Goal: Task Accomplishment & Management: Complete application form

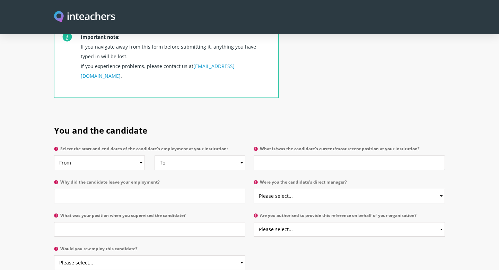
scroll to position [293, 0]
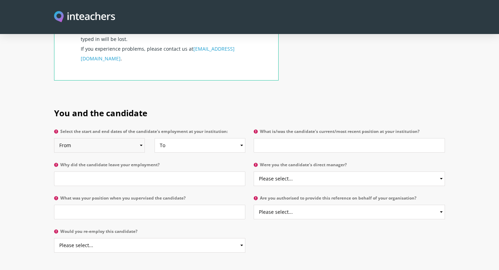
click at [115, 138] on select "From 2025 2024 2023 2022 2021 2020 2019 2018 2017 2016 2015 2014 2013 2012 2011…" at bounding box center [99, 145] width 91 height 15
select select "2017"
click at [54, 138] on select "From 2025 2024 2023 2022 2021 2020 2019 2018 2017 2016 2015 2014 2013 2012 2011…" at bounding box center [99, 145] width 91 height 15
click at [176, 138] on select "To Currently 2025 2024 2023 2022 2021 2020 2019 2018 2017 2016 2015 2014 2013 2…" at bounding box center [200, 145] width 91 height 15
select select "2025"
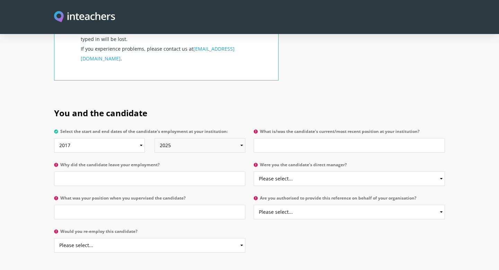
click at [155, 138] on select "To Currently 2025 2024 2023 2022 2021 2020 2019 2018 2017 2016 2015 2014 2013 2…" at bounding box center [200, 145] width 91 height 15
click at [266, 138] on input "What is/was the candidate's current/most recent position at your institution?" at bounding box center [349, 145] width 191 height 15
type input "T"
type input "L"
type input "Learning Support Assistant"
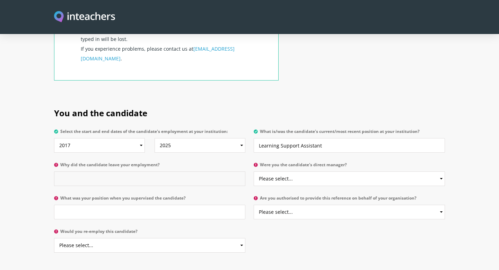
click at [139, 171] on input "Why did the candidate leave your employment?" at bounding box center [149, 178] width 191 height 15
type input "Move to DQ campus"
click at [290, 171] on select "Please select... Yes No" at bounding box center [349, 178] width 191 height 15
select select "No"
click at [254, 171] on select "Please select... Yes No" at bounding box center [349, 178] width 191 height 15
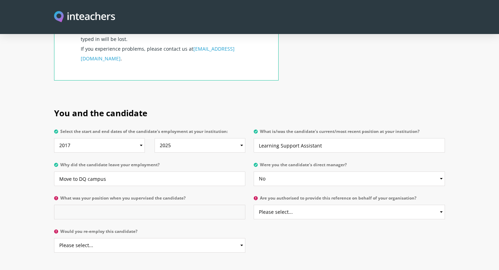
click at [185, 204] on input "What was your position when you supervised the candidate?" at bounding box center [149, 211] width 191 height 15
type input "Head of Primary"
click at [317, 204] on select "Please select... Yes No" at bounding box center [349, 211] width 191 height 15
select select "Yes"
click at [254, 204] on select "Please select... Yes No" at bounding box center [349, 211] width 191 height 15
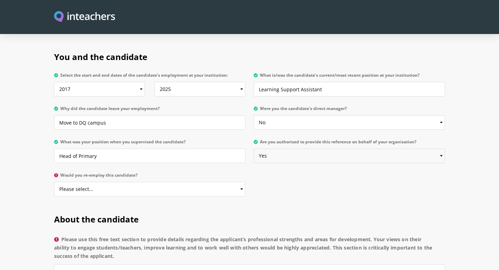
scroll to position [387, 0]
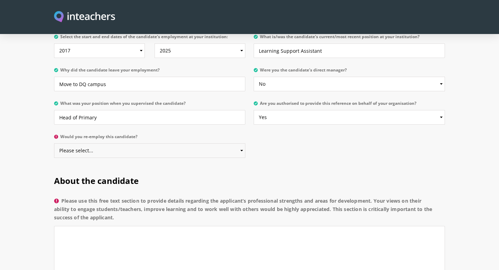
click at [193, 143] on select "Please select... Yes No" at bounding box center [149, 150] width 191 height 15
click at [54, 143] on select "Please select... Yes No" at bounding box center [149, 150] width 191 height 15
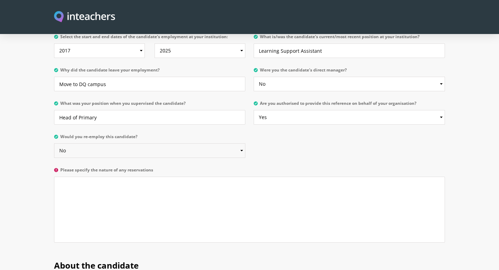
click at [213, 143] on select "Please select... Yes No" at bounding box center [149, 150] width 191 height 15
select select "Yes"
click at [54, 143] on select "Please select... Yes No" at bounding box center [149, 150] width 191 height 15
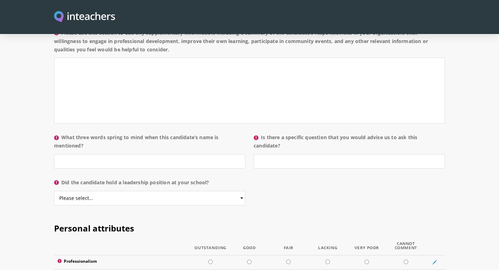
scroll to position [660, 0]
click at [273, 154] on input "Is there a specific question that you would advise us to ask this candidate?" at bounding box center [349, 161] width 191 height 15
click at [184, 190] on select "Please select... Yes No" at bounding box center [149, 197] width 191 height 15
select select "No"
click at [54, 190] on select "Please select... Yes No" at bounding box center [149, 197] width 191 height 15
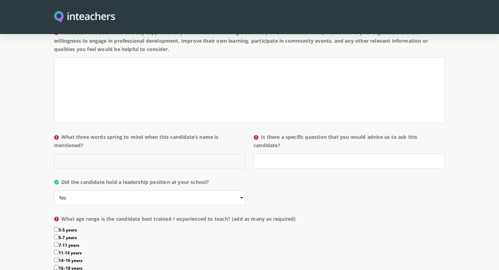
click at [149, 154] on input "What three words spring to mind when this candidate’s name is mentioned?" at bounding box center [149, 161] width 191 height 15
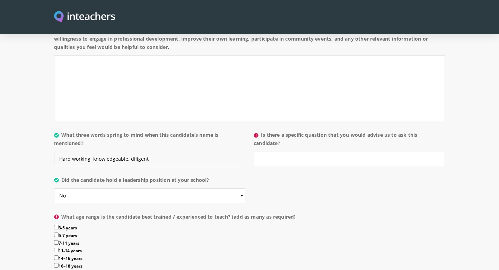
scroll to position [663, 0]
type input "Hard working, knowledgeable, diligent"
click at [269, 151] on input "Is there a specific question that you would advise us to ask this candidate?" at bounding box center [349, 158] width 191 height 15
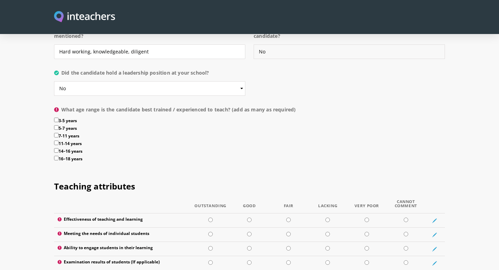
scroll to position [777, 0]
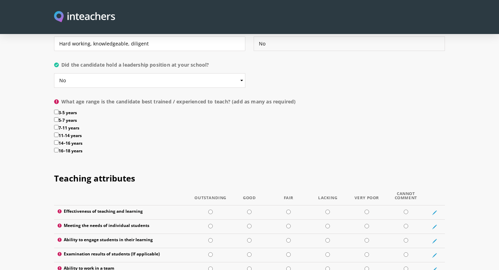
type input "No"
click at [56, 110] on input "3-5 years" at bounding box center [56, 112] width 5 height 5
checkbox input "true"
click at [57, 117] on input "5-7 years" at bounding box center [56, 119] width 5 height 5
checkbox input "true"
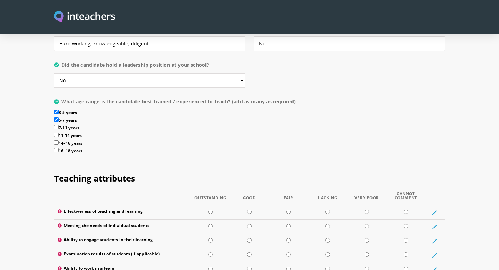
click at [58, 125] on input "7-11 years" at bounding box center [56, 127] width 5 height 5
checkbox input "true"
click at [136, 117] on label "5-7 years" at bounding box center [249, 121] width 391 height 8
click at [59, 117] on input "5-7 years" at bounding box center [56, 119] width 5 height 5
checkbox input "false"
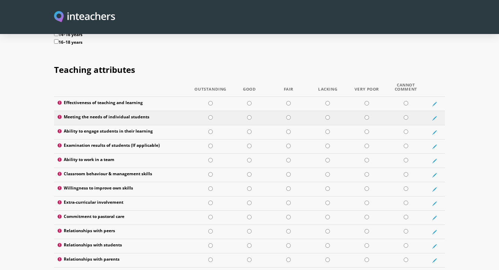
scroll to position [889, 0]
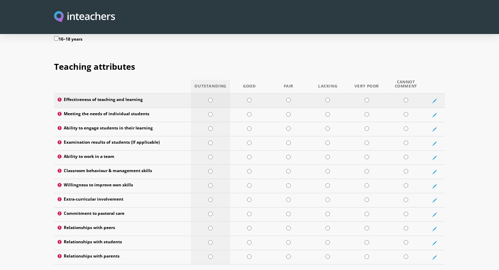
click at [212, 98] on input "radio" at bounding box center [210, 100] width 5 height 5
radio input "true"
click at [249, 98] on input "radio" at bounding box center [249, 100] width 5 height 5
radio input "true"
click at [248, 112] on input "radio" at bounding box center [249, 114] width 5 height 5
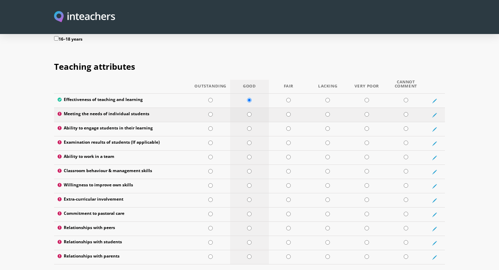
radio input "true"
click at [250, 126] on input "radio" at bounding box center [249, 128] width 5 height 5
radio input "true"
click at [406, 140] on input "radio" at bounding box center [406, 142] width 5 height 5
radio input "true"
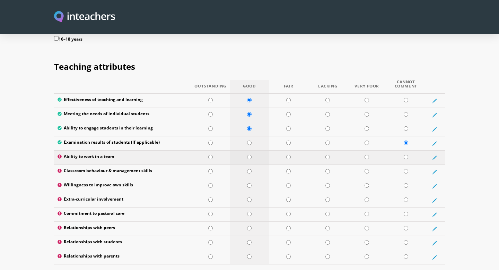
click at [250, 155] on input "radio" at bounding box center [249, 157] width 5 height 5
radio input "true"
click at [211, 183] on input "radio" at bounding box center [210, 185] width 5 height 5
radio input "true"
click at [248, 169] on input "radio" at bounding box center [249, 171] width 5 height 5
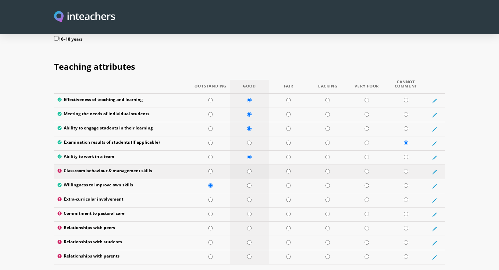
radio input "true"
click at [247, 197] on input "radio" at bounding box center [249, 199] width 5 height 5
radio input "true"
click at [247, 211] on input "radio" at bounding box center [249, 213] width 5 height 5
radio input "true"
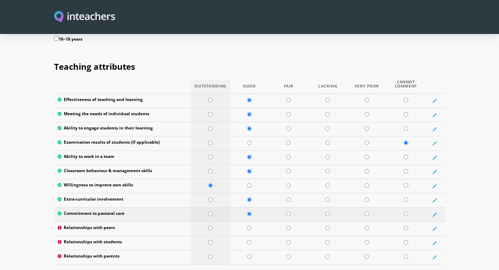
click at [212, 211] on input "radio" at bounding box center [210, 213] width 5 height 5
radio input "true"
click at [249, 226] on input "radio" at bounding box center [249, 228] width 5 height 5
radio input "true"
click at [252, 236] on td at bounding box center [249, 243] width 39 height 14
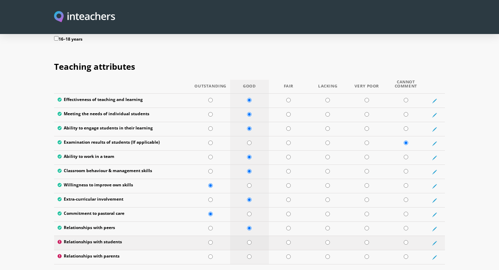
radio input "true"
click at [250, 254] on input "radio" at bounding box center [249, 256] width 5 height 5
radio input "true"
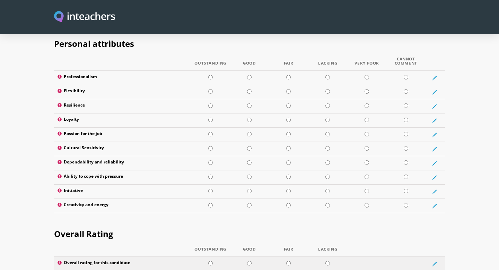
scroll to position [1128, 0]
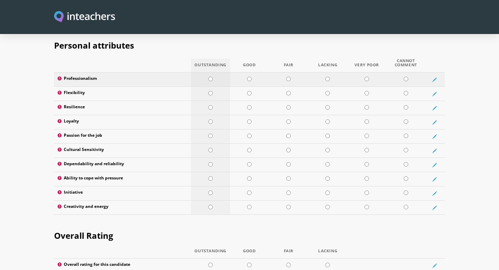
click at [212, 77] on input "radio" at bounding box center [210, 79] width 5 height 5
radio input "true"
click at [250, 91] on input "radio" at bounding box center [249, 93] width 5 height 5
radio input "true"
click at [210, 105] on input "radio" at bounding box center [210, 107] width 5 height 5
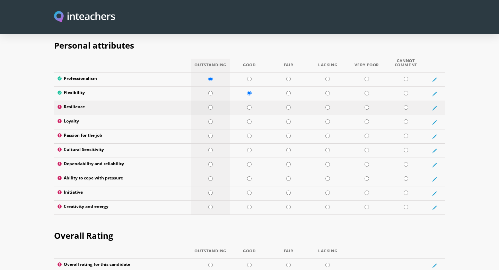
radio input "true"
click at [248, 115] on td at bounding box center [249, 122] width 39 height 14
radio input "true"
click at [212, 133] on input "radio" at bounding box center [210, 135] width 5 height 5
radio input "true"
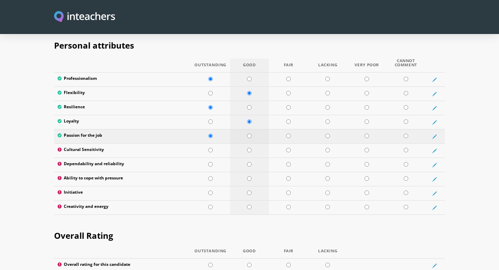
click at [249, 133] on input "radio" at bounding box center [249, 135] width 5 height 5
radio input "true"
click at [248, 133] on input "radio" at bounding box center [249, 135] width 5 height 5
click at [210, 133] on input "radio" at bounding box center [210, 135] width 5 height 5
radio input "true"
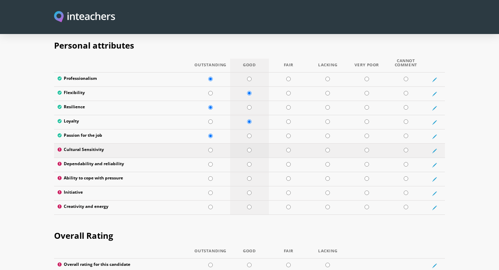
click at [251, 148] on input "radio" at bounding box center [249, 150] width 5 height 5
radio input "true"
click at [211, 162] on input "radio" at bounding box center [210, 164] width 5 height 5
radio input "true"
click at [248, 176] on input "radio" at bounding box center [249, 178] width 5 height 5
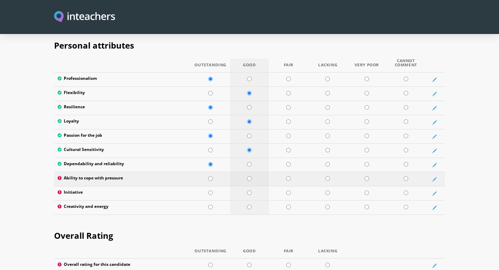
radio input "true"
click at [250, 190] on input "radio" at bounding box center [249, 192] width 5 height 5
radio input "true"
click at [250, 204] on input "radio" at bounding box center [249, 206] width 5 height 5
radio input "true"
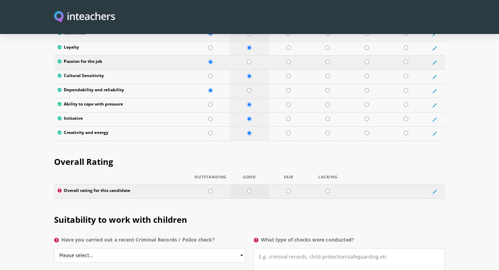
scroll to position [1210, 0]
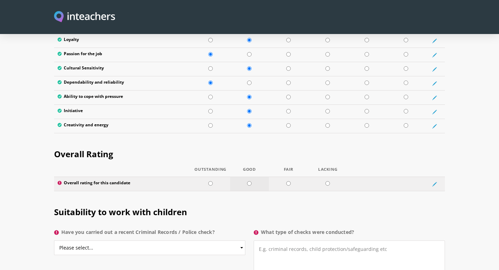
click at [251, 181] on input "radio" at bounding box center [249, 183] width 5 height 5
radio input "true"
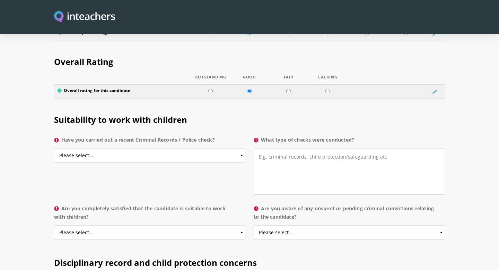
scroll to position [1305, 0]
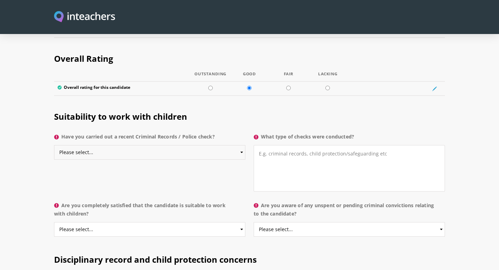
click at [240, 145] on select "Please select... Yes No Do not know" at bounding box center [149, 152] width 191 height 15
select select "Do not know"
click at [54, 145] on select "Please select... Yes No Do not know" at bounding box center [149, 152] width 191 height 15
click at [304, 145] on textarea "What type of checks were conducted?" at bounding box center [349, 168] width 191 height 46
type textarea "Please check HR records"
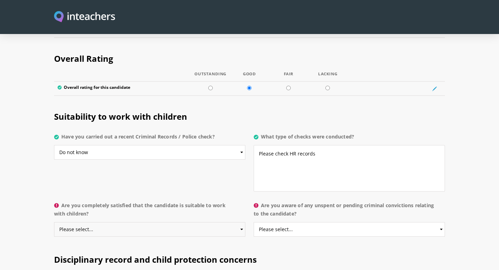
click at [157, 222] on select "Please select... Yes No Do not know" at bounding box center [149, 229] width 191 height 15
select select "Yes"
click at [54, 222] on select "Please select... Yes No Do not know" at bounding box center [149, 229] width 191 height 15
click at [273, 222] on select "Please select... Yes No Do not know" at bounding box center [349, 229] width 191 height 15
select select "No"
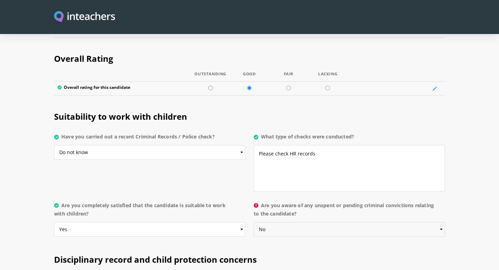
click at [254, 222] on select "Please select... Yes No Do not know" at bounding box center [349, 229] width 191 height 15
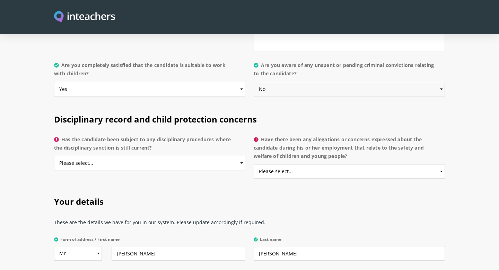
scroll to position [1452, 0]
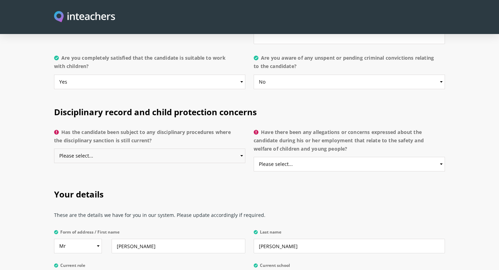
click at [203, 148] on select "Please select... Yes No Do not know" at bounding box center [149, 155] width 191 height 15
select select "No"
click at [54, 148] on select "Please select... Yes No Do not know" at bounding box center [149, 155] width 191 height 15
click at [281, 157] on select "Please select... Yes No Do not know" at bounding box center [349, 164] width 191 height 15
select select "No"
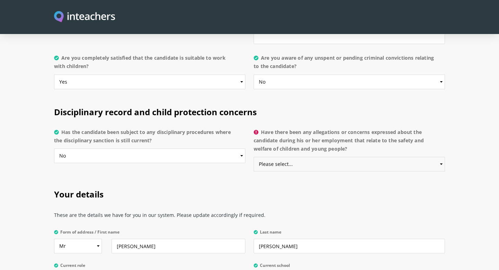
click at [254, 157] on select "Please select... Yes No Do not know" at bounding box center [349, 164] width 191 height 15
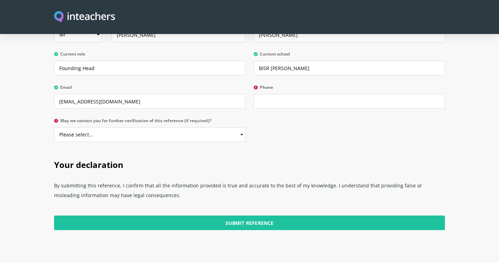
scroll to position [1666, 0]
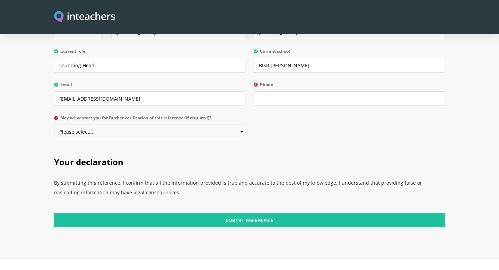
click at [197, 124] on select "Please select... Yes No" at bounding box center [149, 131] width 191 height 15
select select "Yes"
click at [54, 124] on select "Please select... Yes No" at bounding box center [149, 131] width 191 height 15
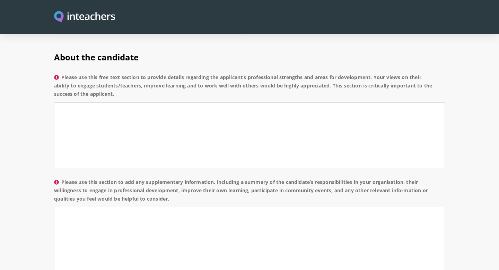
scroll to position [513, 0]
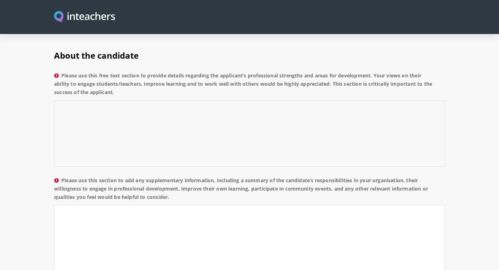
click at [201, 100] on textarea "Please use this free text section to provide details regarding the applicant’s …" at bounding box center [249, 133] width 391 height 66
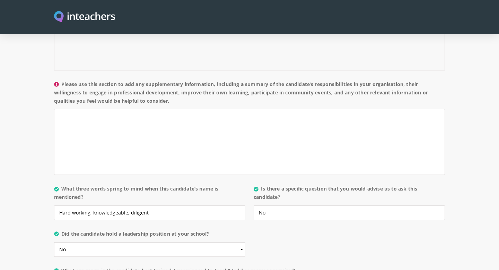
scroll to position [603, 0]
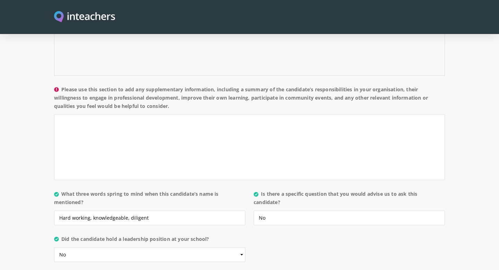
type textarea "Hard working, very capable, and has extremely high standards. Willing to go the…"
click at [160, 122] on textarea "Please use this section to add any supplementary information, including a summa…" at bounding box center [249, 147] width 391 height 66
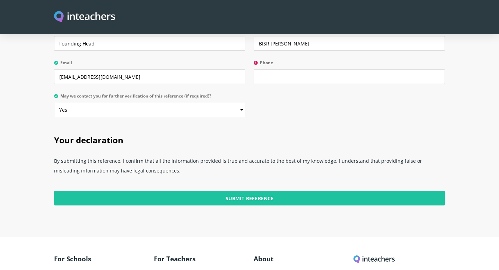
scroll to position [1740, 0]
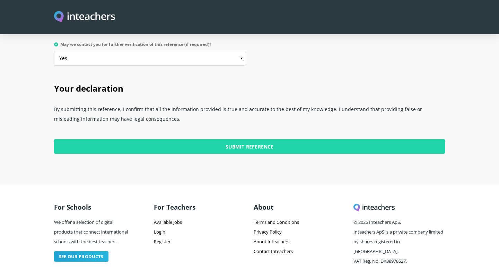
type textarea "Very good knowledge of child development and gross motor/fine motor development."
click at [210, 139] on input "Submit Reference" at bounding box center [249, 146] width 391 height 15
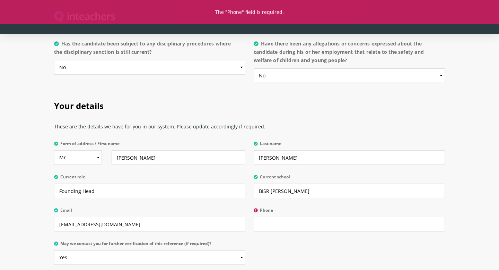
scroll to position [1576, 0]
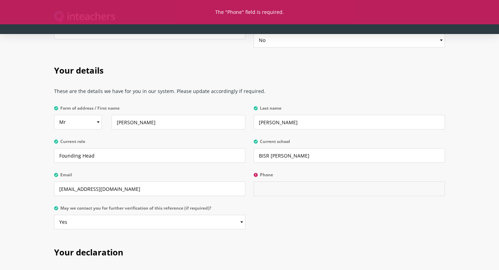
click at [265, 181] on input "Phone" at bounding box center [349, 188] width 191 height 15
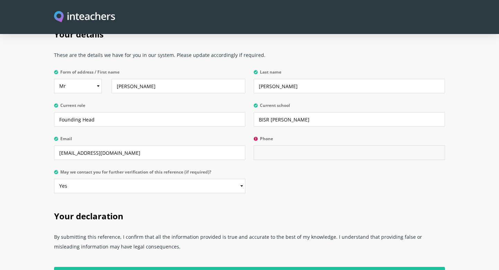
scroll to position [1605, 0]
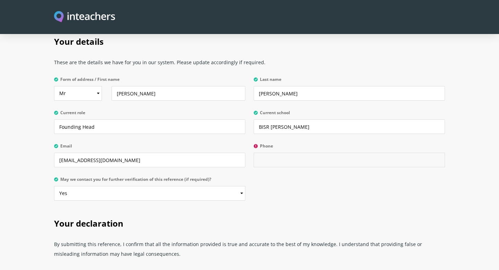
paste input "9200 33963"
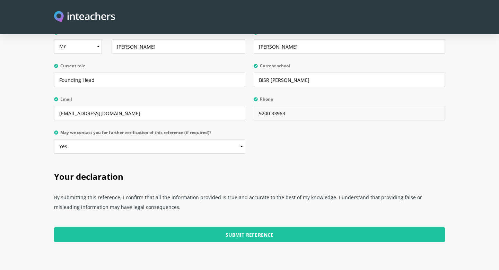
scroll to position [1662, 0]
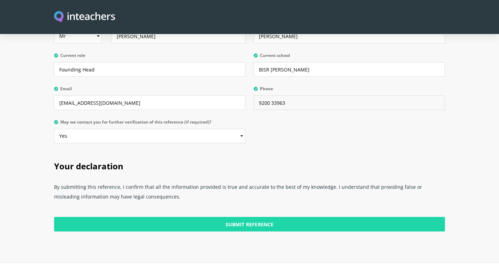
type input "9200 33963"
click at [259, 217] on input "Submit Reference" at bounding box center [249, 224] width 391 height 15
